Goal: Information Seeking & Learning: Learn about a topic

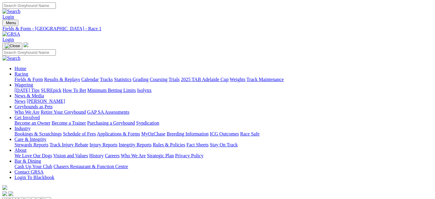
click at [28, 77] on link "Fields & Form" at bounding box center [28, 79] width 28 height 5
click at [27, 77] on link "Fields & Form" at bounding box center [28, 79] width 28 height 5
